Goal: Information Seeking & Learning: Learn about a topic

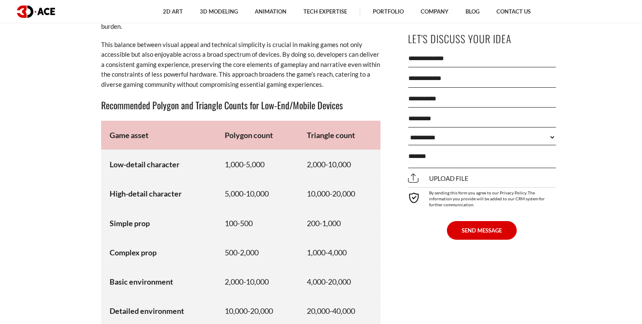
scroll to position [4443, 0]
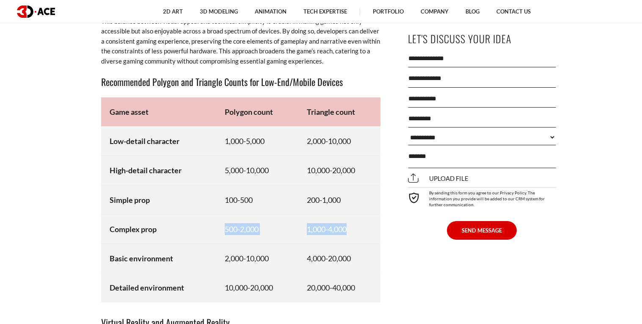
drag, startPoint x: 212, startPoint y: 230, endPoint x: 362, endPoint y: 232, distance: 150.7
click at [362, 232] on tr "Complex prop 500-2,000 1,000-4,000" at bounding box center [240, 228] width 279 height 29
click at [245, 209] on td "100-500" at bounding box center [257, 199] width 82 height 29
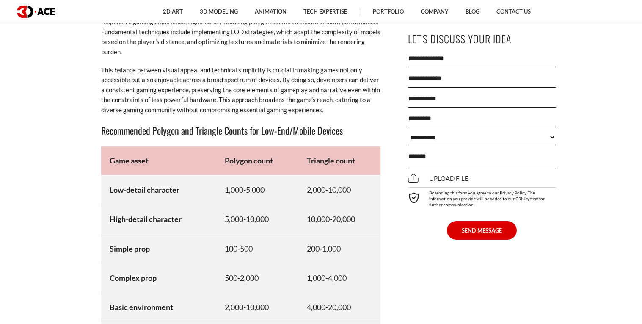
scroll to position [4391, 0]
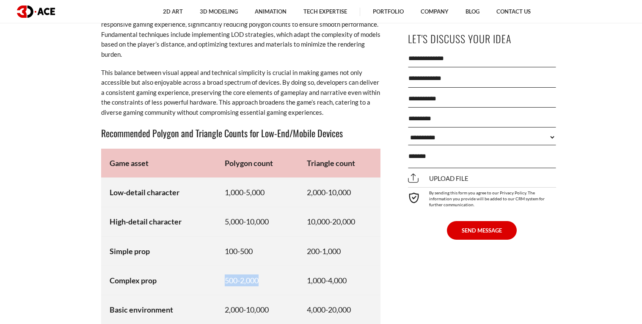
drag, startPoint x: 222, startPoint y: 274, endPoint x: 278, endPoint y: 281, distance: 57.1
click at [278, 281] on td "500-2,000" at bounding box center [257, 279] width 82 height 29
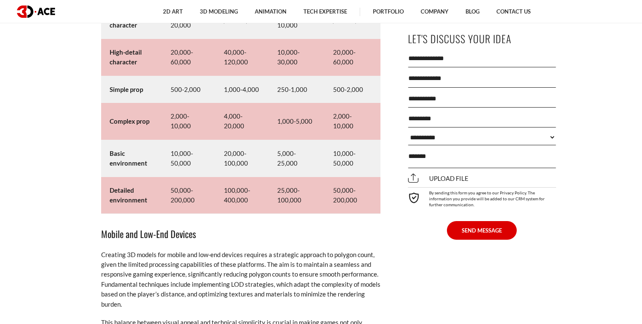
scroll to position [4103, 0]
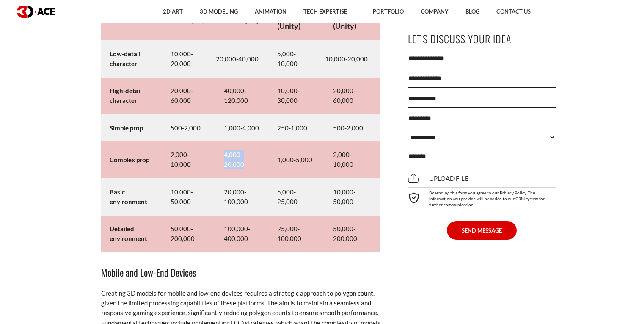
drag, startPoint x: 218, startPoint y: 148, endPoint x: 260, endPoint y: 167, distance: 45.5
click at [260, 167] on td "4,000-20,000" at bounding box center [241, 159] width 53 height 37
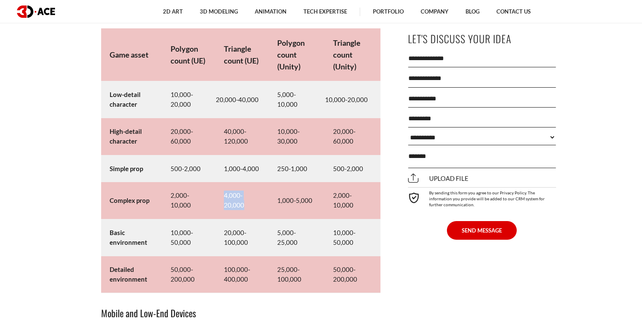
scroll to position [4058, 0]
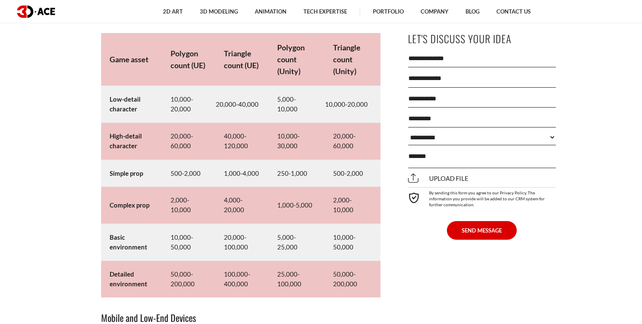
drag, startPoint x: 324, startPoint y: 208, endPoint x: 345, endPoint y: 200, distance: 22.2
click at [359, 210] on td "2,000-10,000" at bounding box center [353, 205] width 56 height 37
drag, startPoint x: 337, startPoint y: 198, endPoint x: 367, endPoint y: 197, distance: 30.5
click at [370, 199] on td "2,000-10,000" at bounding box center [353, 205] width 56 height 37
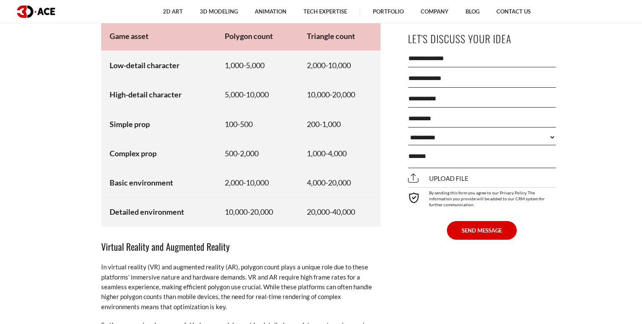
scroll to position [4521, 0]
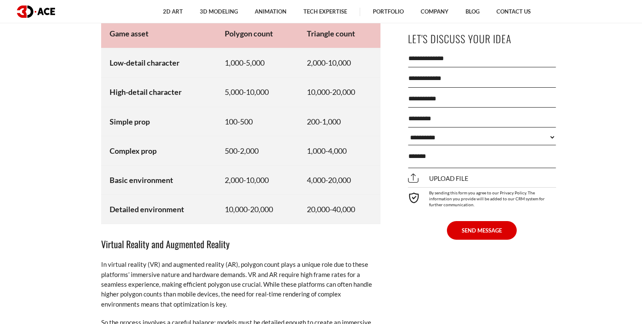
click at [296, 177] on td "2,000-10,000" at bounding box center [257, 179] width 82 height 29
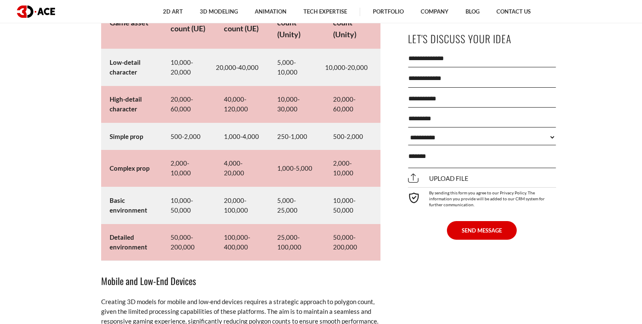
scroll to position [4087, 0]
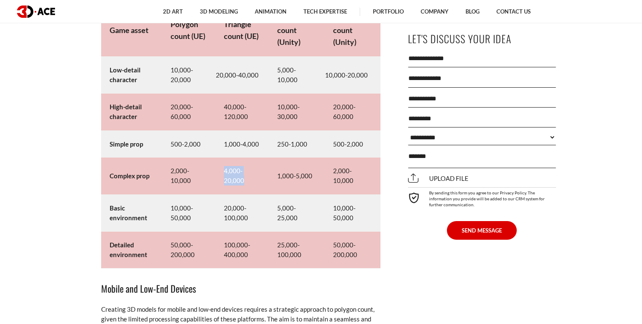
drag, startPoint x: 221, startPoint y: 165, endPoint x: 244, endPoint y: 177, distance: 26.3
click at [244, 177] on td "4,000-20,000" at bounding box center [241, 175] width 53 height 37
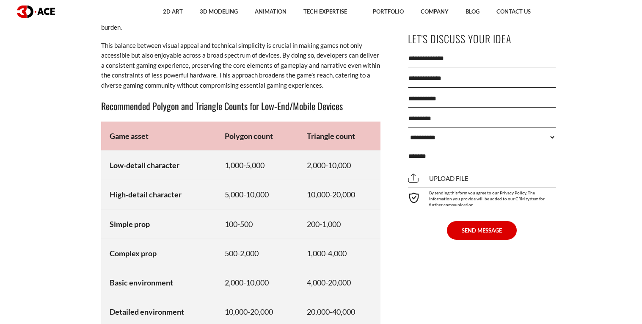
scroll to position [4420, 0]
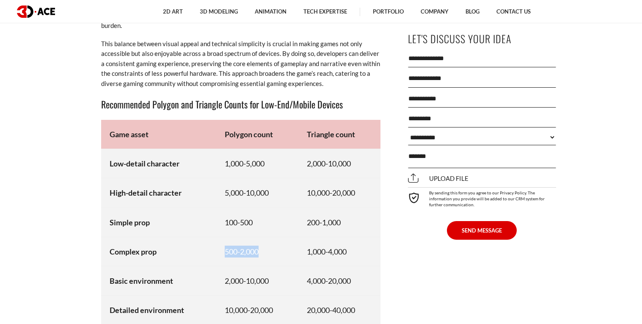
drag, startPoint x: 218, startPoint y: 248, endPoint x: 284, endPoint y: 242, distance: 66.3
click at [285, 243] on td "500-2,000" at bounding box center [257, 251] width 82 height 29
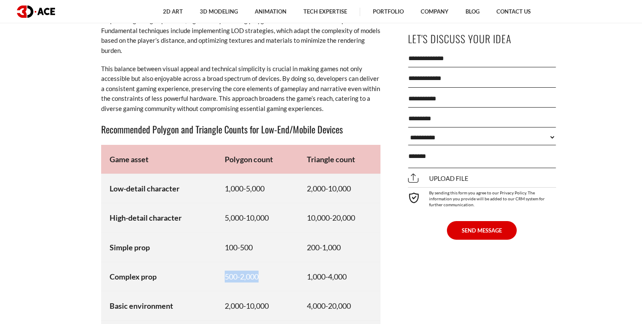
scroll to position [4395, 0]
click at [214, 242] on td "Simple prop" at bounding box center [158, 247] width 115 height 29
drag, startPoint x: 226, startPoint y: 211, endPoint x: 275, endPoint y: 213, distance: 49.1
click at [275, 213] on td "5,000-10,000" at bounding box center [257, 218] width 82 height 29
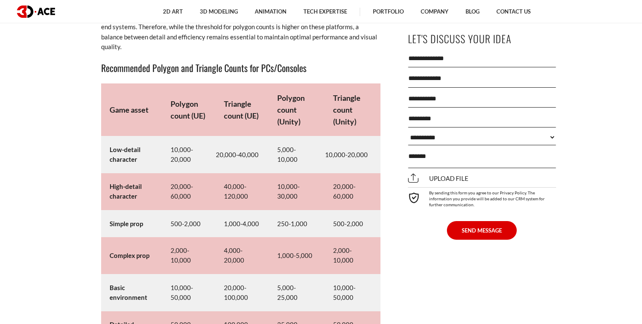
scroll to position [4024, 0]
